Goal: Book appointment/travel/reservation

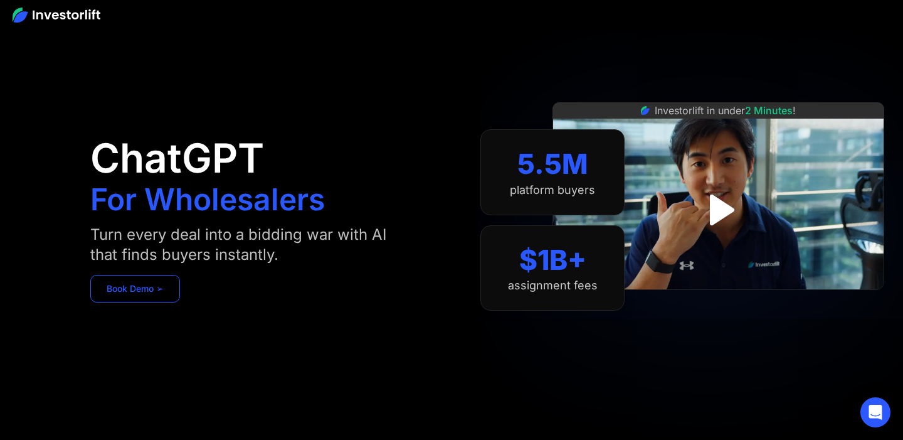
click at [137, 290] on link "Book Demo ➢" at bounding box center [135, 289] width 90 height 28
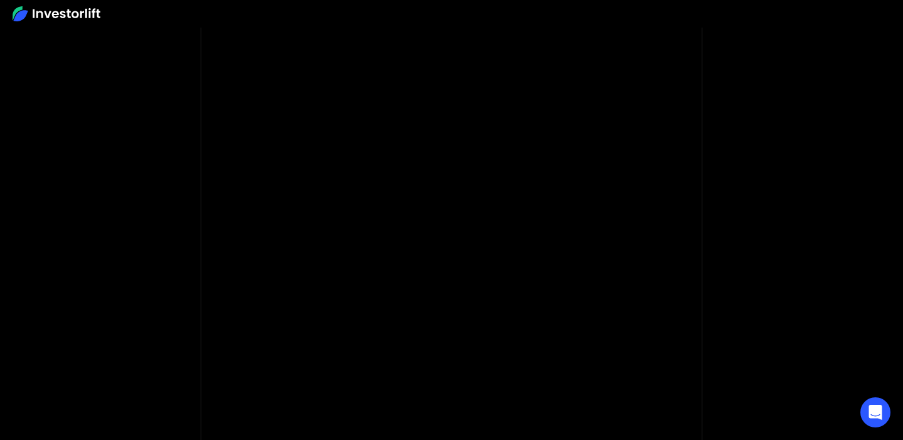
scroll to position [131, 0]
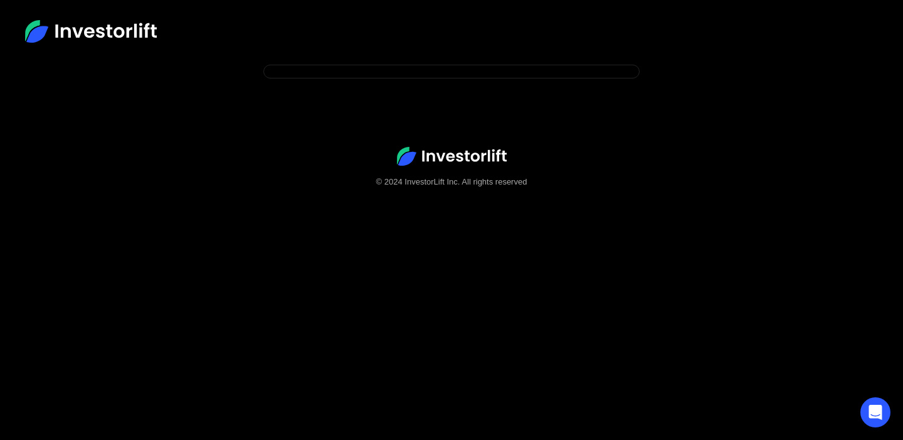
scroll to position [78, 0]
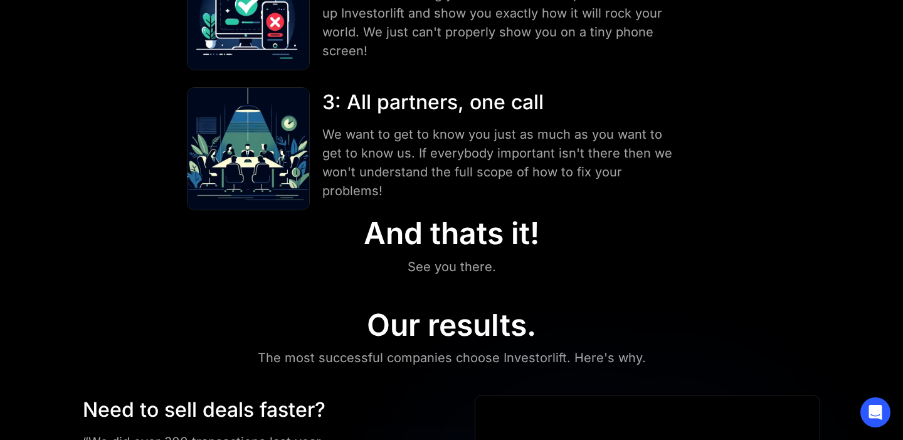
scroll to position [375, 0]
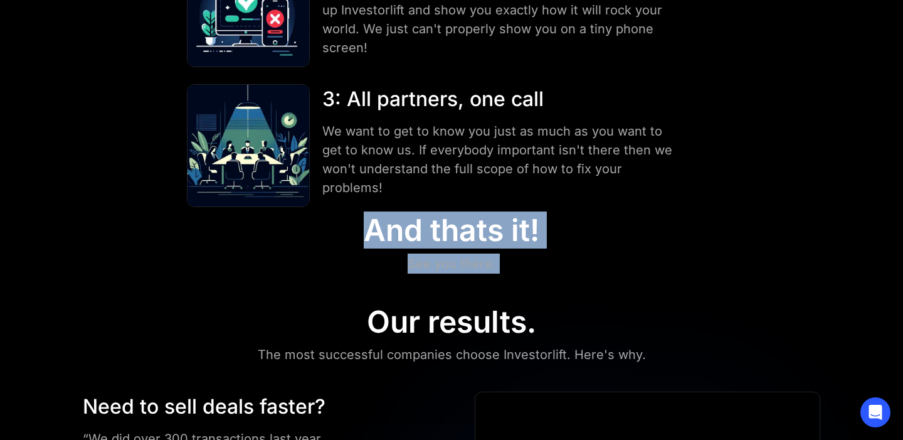
drag, startPoint x: 359, startPoint y: 228, endPoint x: 531, endPoint y: 279, distance: 178.5
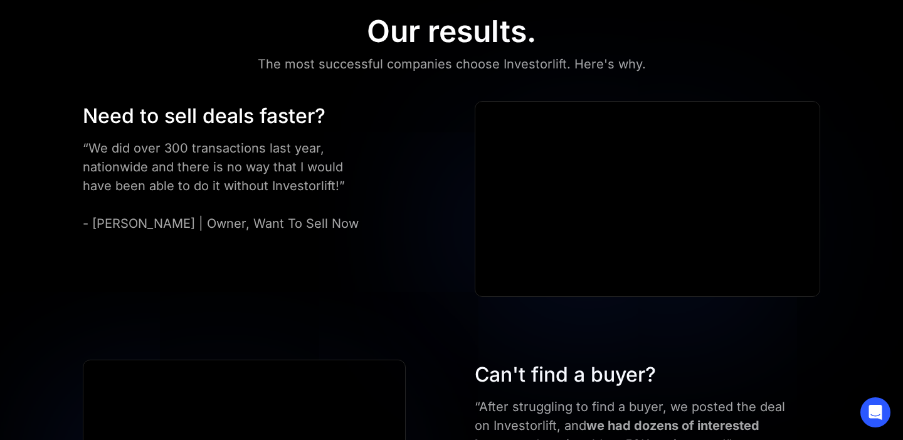
scroll to position [671, 0]
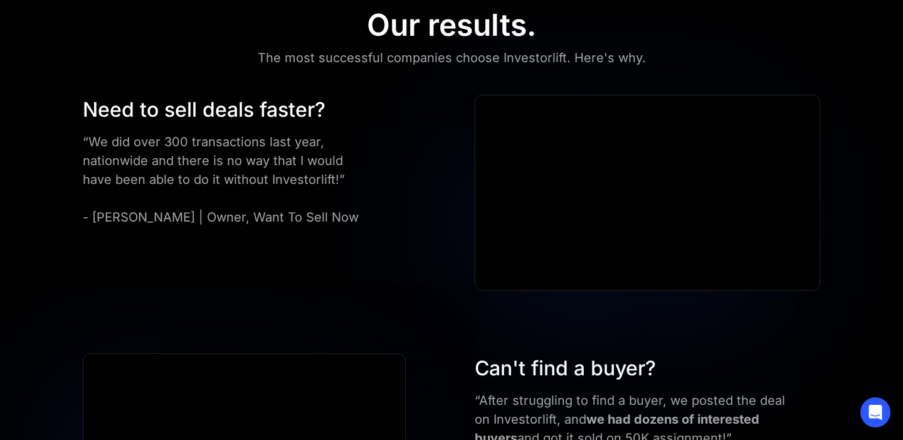
click at [335, 220] on div "“We did over 300 transactions last year, nationwide and there is no way that I …" at bounding box center [228, 179] width 291 height 94
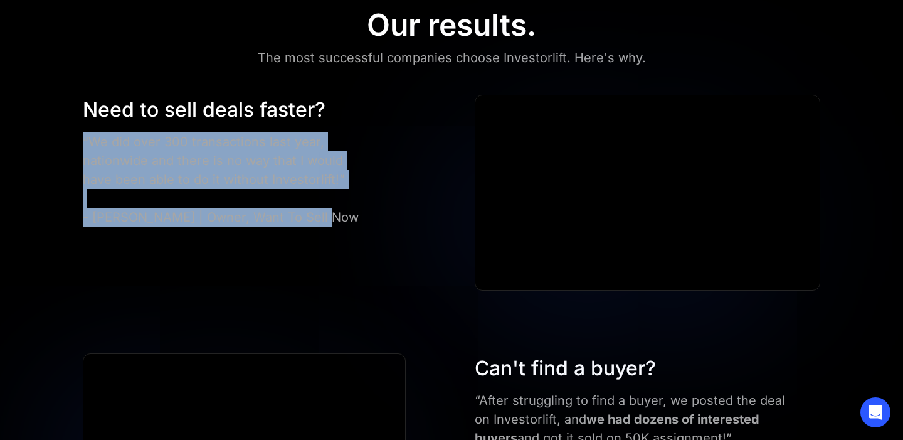
drag, startPoint x: 351, startPoint y: 228, endPoint x: 107, endPoint y: 131, distance: 261.9
click at [107, 131] on div "Need to sell deals faster? “We did over 300 transactions last year, nationwide …" at bounding box center [451, 193] width 813 height 196
click at [109, 131] on div "Need to sell deals faster? “We did over 300 transactions last year, nationwide …" at bounding box center [228, 161] width 291 height 132
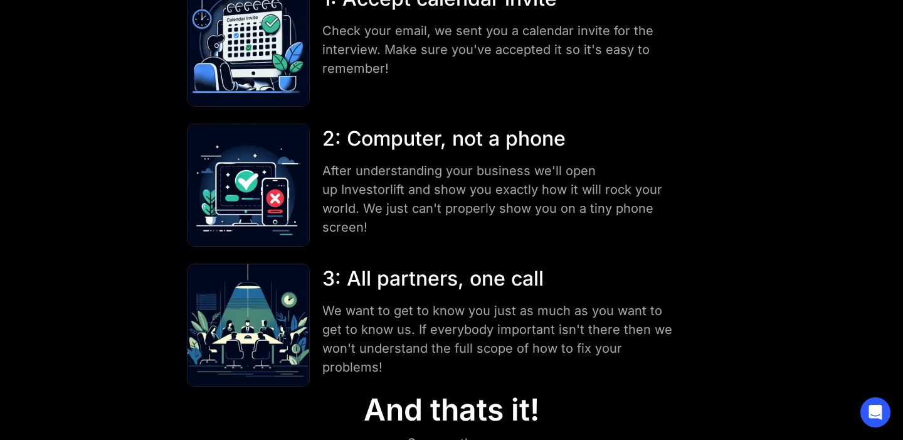
scroll to position [0, 0]
